Goal: Information Seeking & Learning: Learn about a topic

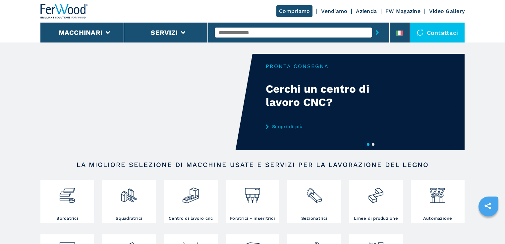
click at [335, 30] on input "text" at bounding box center [293, 33] width 157 height 10
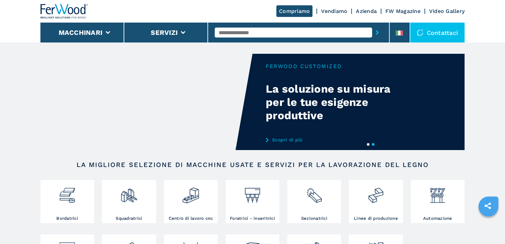
click at [322, 33] on input "text" at bounding box center [293, 33] width 157 height 10
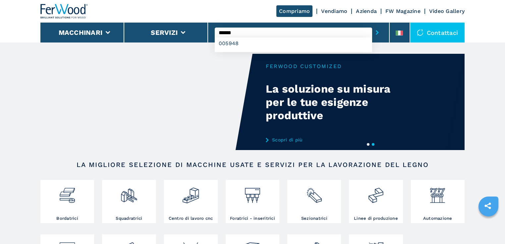
type input "******"
click at [372, 25] on button "submit-button" at bounding box center [377, 32] width 10 height 15
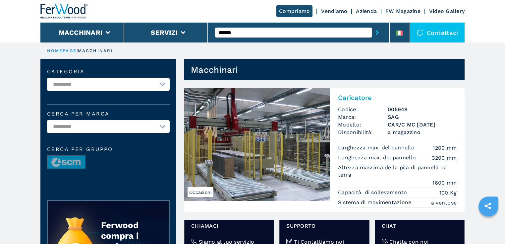
click at [271, 158] on img at bounding box center [257, 144] width 146 height 113
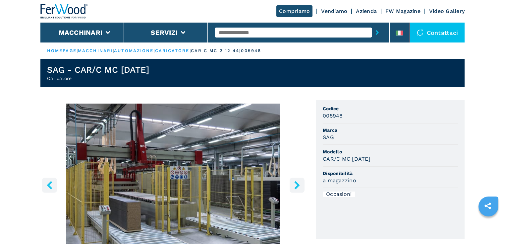
click at [298, 184] on icon "right-button" at bounding box center [296, 185] width 5 height 8
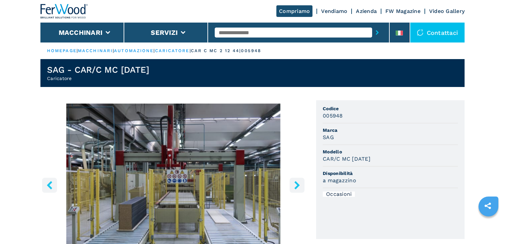
click at [298, 184] on icon "right-button" at bounding box center [296, 185] width 5 height 8
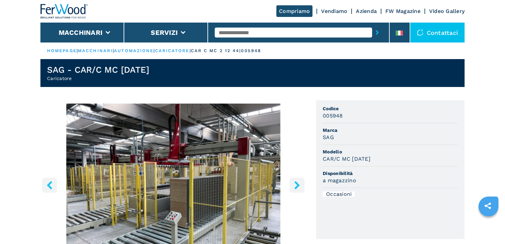
click at [310, 31] on input "text" at bounding box center [293, 33] width 157 height 10
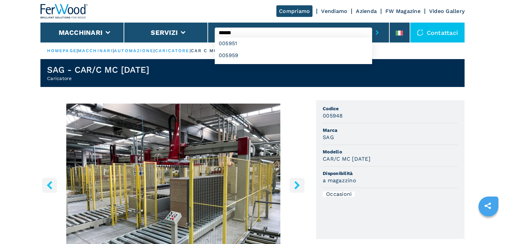
type input "******"
click at [372, 25] on button "submit-button" at bounding box center [377, 32] width 10 height 15
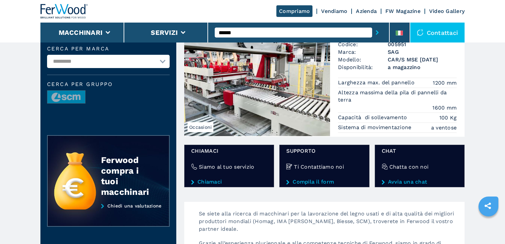
scroll to position [80, 0]
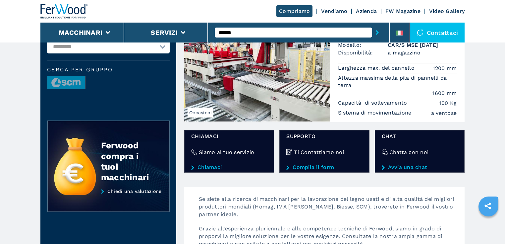
click at [327, 79] on img at bounding box center [257, 65] width 146 height 113
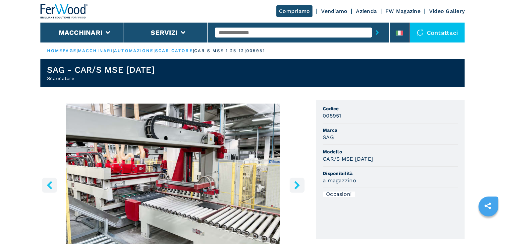
click at [296, 182] on icon "right-button" at bounding box center [296, 185] width 5 height 8
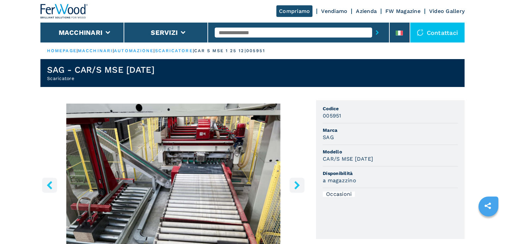
click at [296, 182] on icon "right-button" at bounding box center [296, 185] width 5 height 8
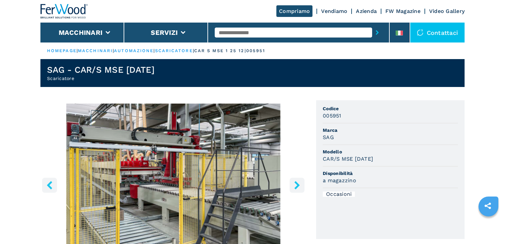
click at [296, 182] on icon "right-button" at bounding box center [296, 185] width 5 height 8
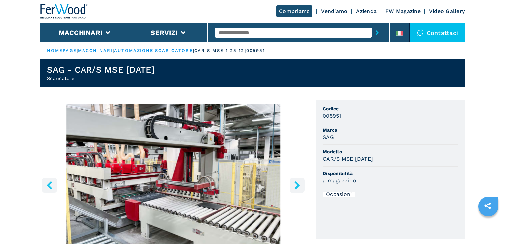
click at [296, 182] on icon "right-button" at bounding box center [296, 185] width 5 height 8
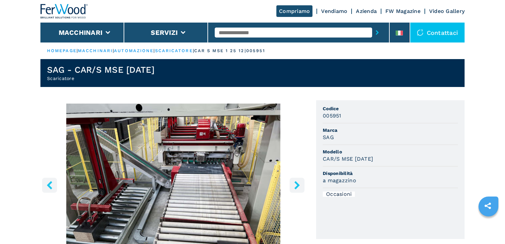
click at [296, 182] on icon "right-button" at bounding box center [296, 185] width 5 height 8
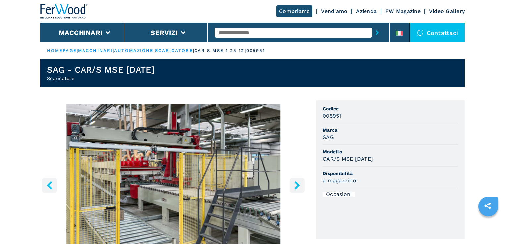
click at [322, 31] on input "text" at bounding box center [293, 33] width 157 height 10
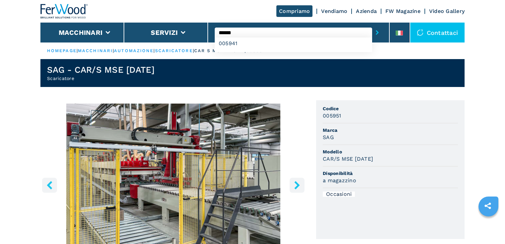
type input "******"
click at [372, 25] on button "submit-button" at bounding box center [377, 32] width 10 height 15
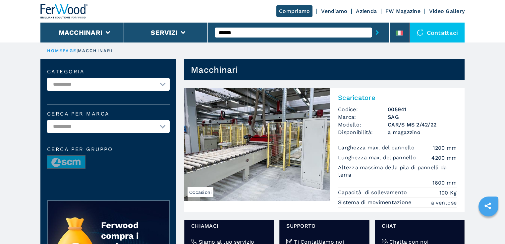
click at [277, 146] on img at bounding box center [257, 144] width 146 height 113
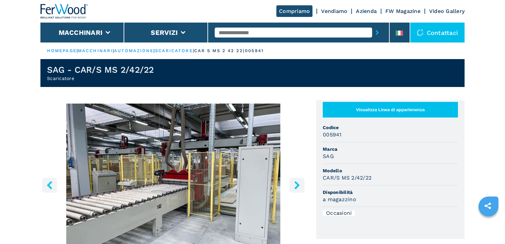
click at [298, 185] on icon "right-button" at bounding box center [296, 185] width 5 height 8
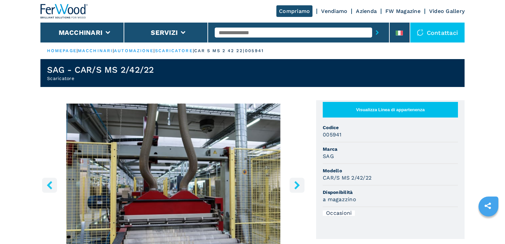
click at [298, 185] on icon "right-button" at bounding box center [296, 185] width 5 height 8
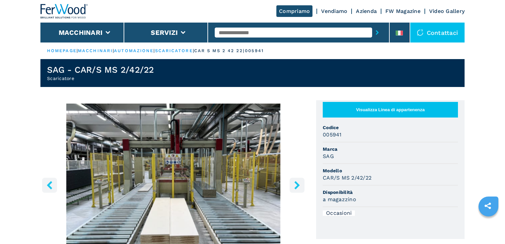
click at [336, 30] on div at bounding box center [299, 33] width 182 height 20
click at [309, 33] on input "text" at bounding box center [293, 33] width 157 height 10
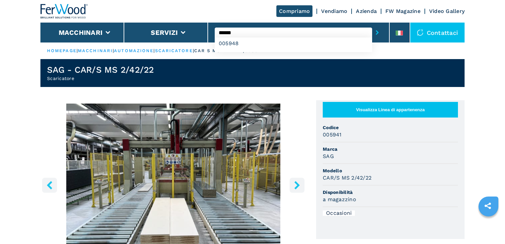
type input "******"
click at [372, 25] on button "submit-button" at bounding box center [377, 32] width 10 height 15
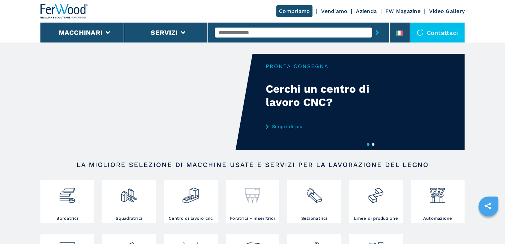
click at [253, 194] on img at bounding box center [253, 192] width 18 height 23
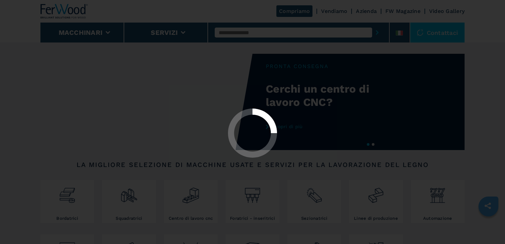
select select "**********"
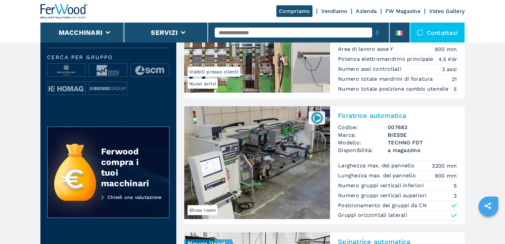
scroll to position [239, 0]
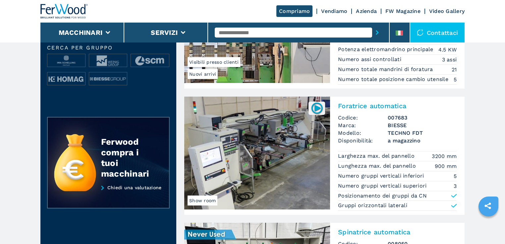
click at [269, 152] on img at bounding box center [257, 152] width 146 height 113
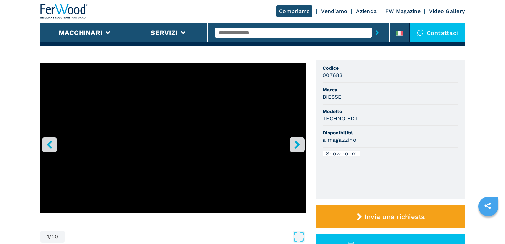
scroll to position [27, 0]
